Goal: Find specific page/section: Find specific page/section

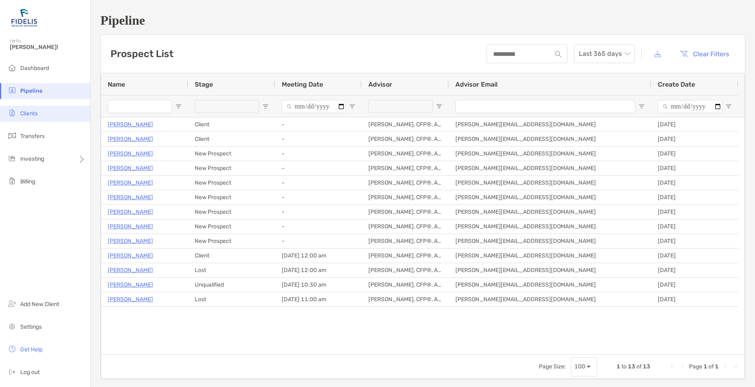
click at [39, 113] on li "Clients" at bounding box center [45, 114] width 90 height 16
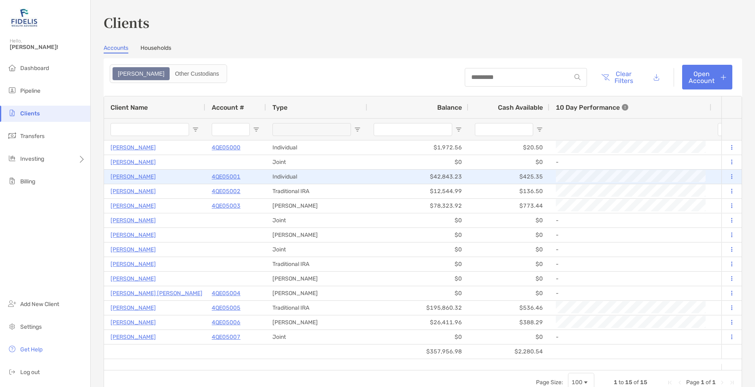
click at [140, 174] on p "[PERSON_NAME]" at bounding box center [133, 177] width 45 height 10
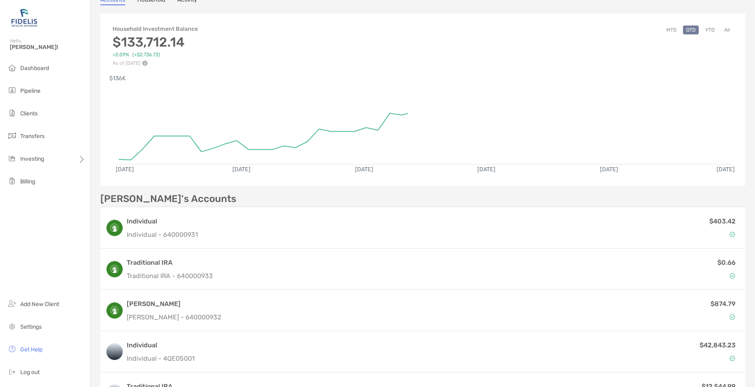
scroll to position [81, 0]
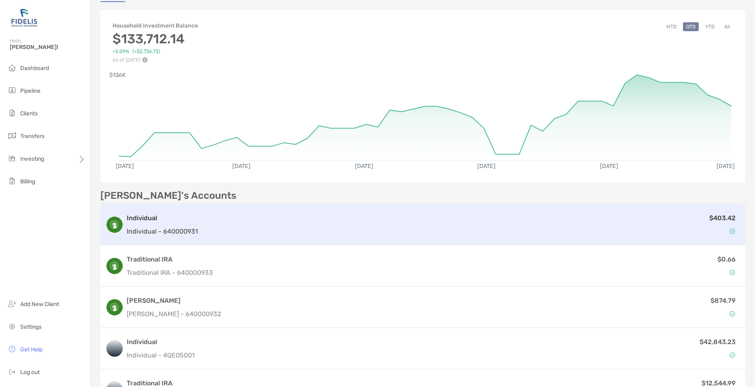
click at [233, 226] on div "$403.42" at bounding box center [471, 224] width 540 height 23
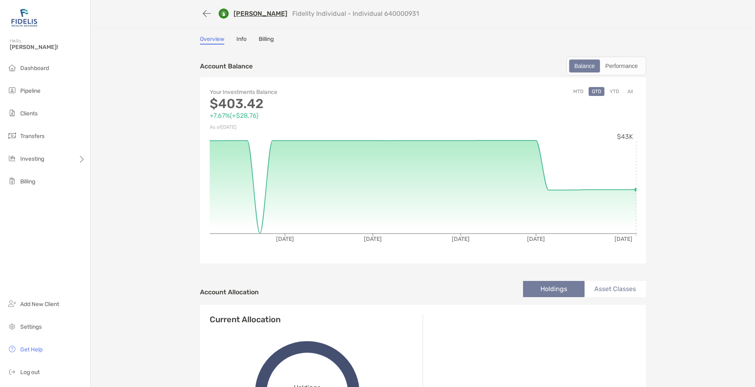
click at [243, 39] on div "Overview Info Billing" at bounding box center [423, 40] width 446 height 9
click at [242, 39] on link "Info" at bounding box center [242, 40] width 10 height 9
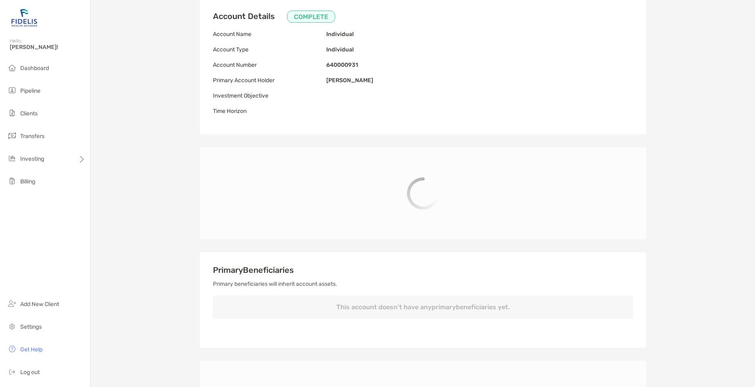
scroll to position [162, 0]
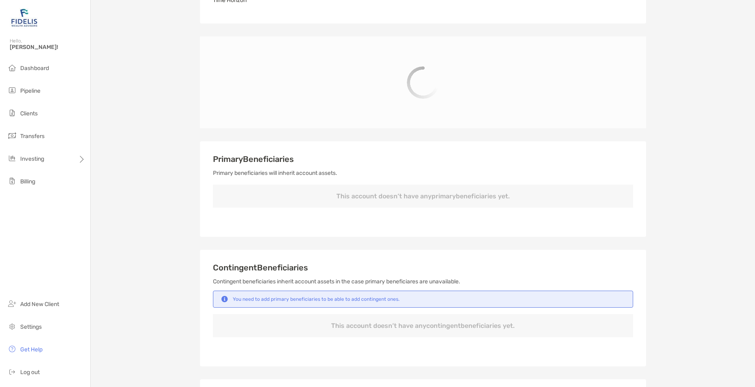
type input "**********"
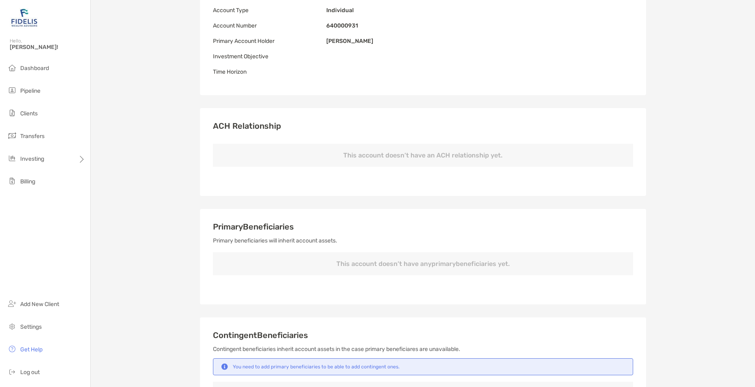
scroll to position [0, 0]
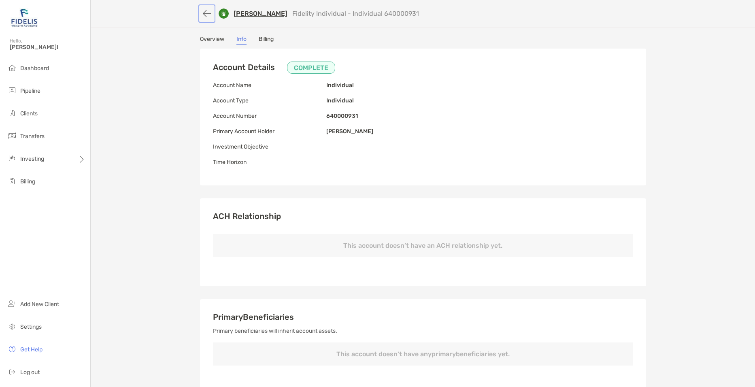
click at [200, 15] on button "button" at bounding box center [207, 13] width 14 height 15
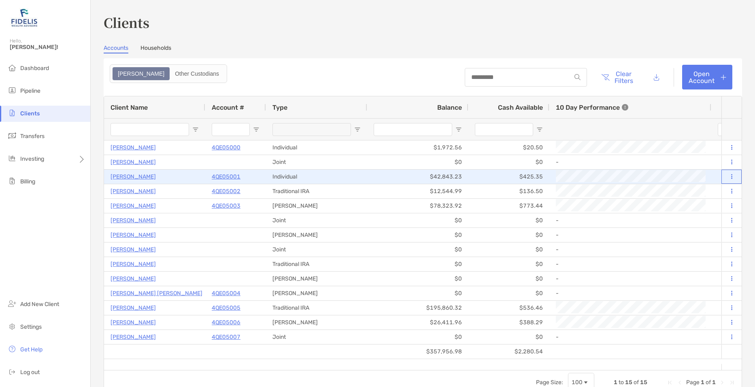
click at [731, 177] on icon at bounding box center [731, 176] width 1 height 5
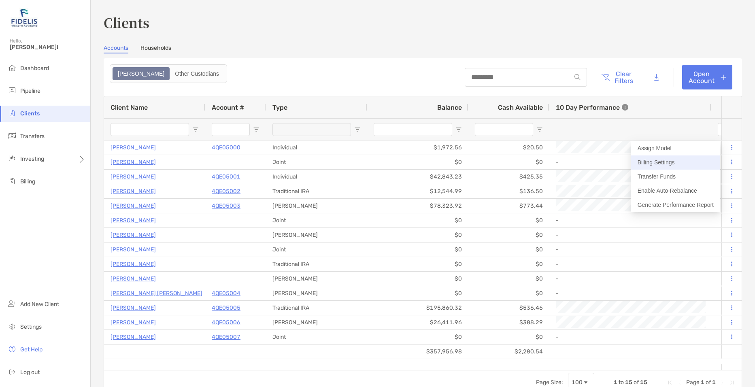
click at [688, 166] on button "Billing Settings" at bounding box center [675, 163] width 89 height 14
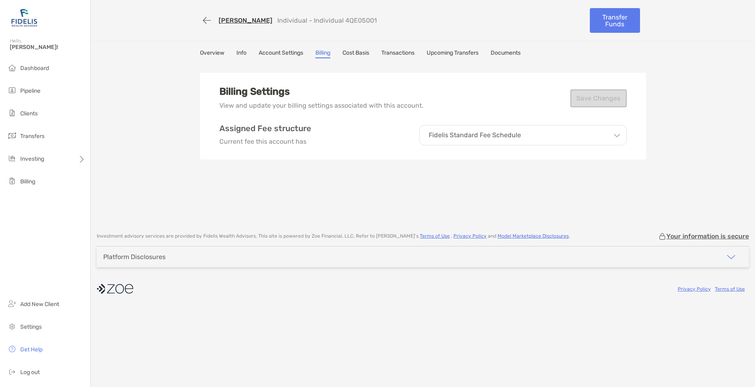
click at [516, 56] on link "Documents" at bounding box center [506, 53] width 30 height 9
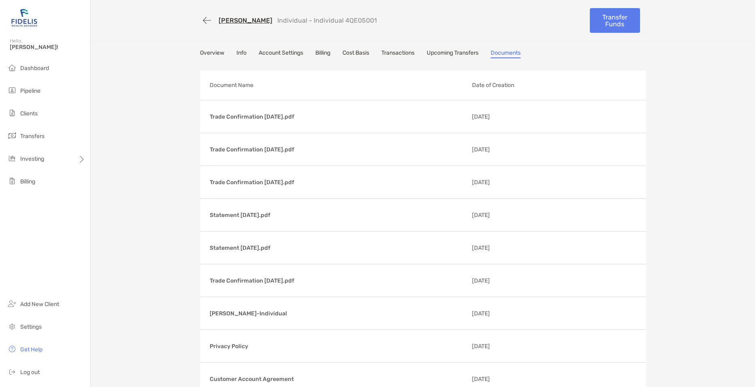
click at [286, 51] on link "Account Settings" at bounding box center [281, 53] width 45 height 9
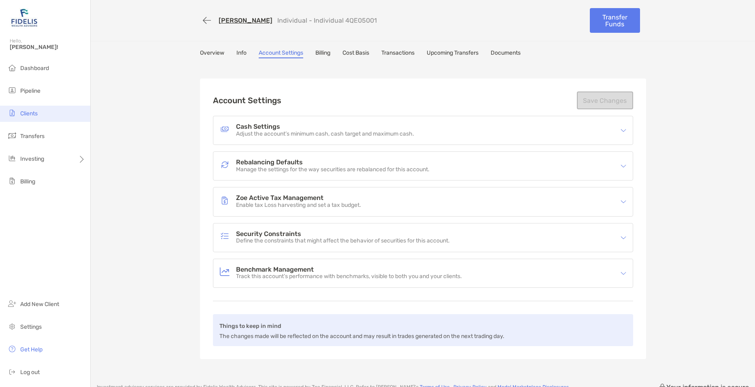
click at [38, 111] on span "Clients" at bounding box center [28, 113] width 17 height 7
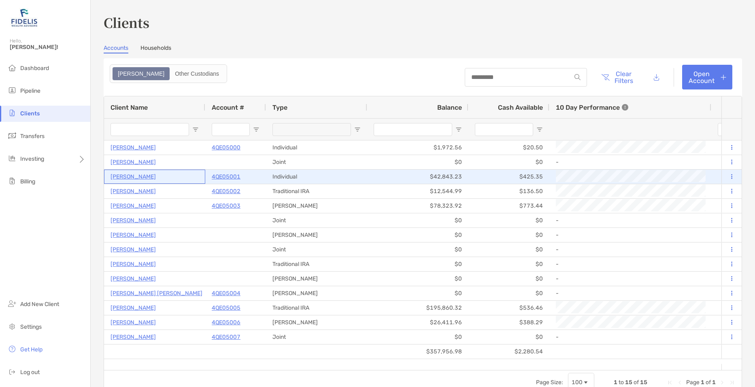
click at [143, 181] on p "[PERSON_NAME]" at bounding box center [133, 177] width 45 height 10
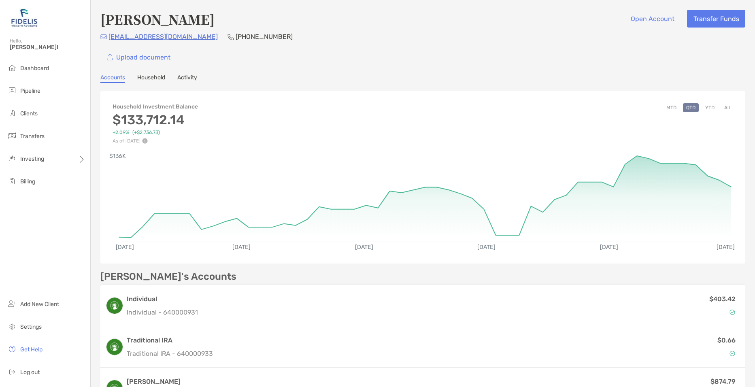
click at [158, 78] on link "Household" at bounding box center [151, 78] width 28 height 9
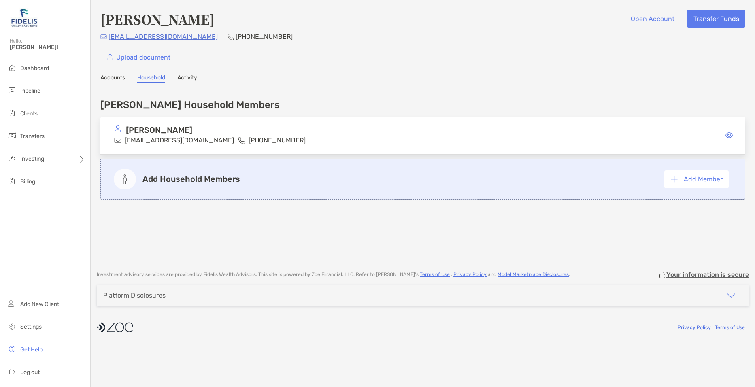
click at [224, 235] on div "[PERSON_NAME] Household Members [PERSON_NAME] [EMAIL_ADDRESS][DOMAIN_NAME] [PHO…" at bounding box center [422, 172] width 645 height 162
